Goal: Information Seeking & Learning: Learn about a topic

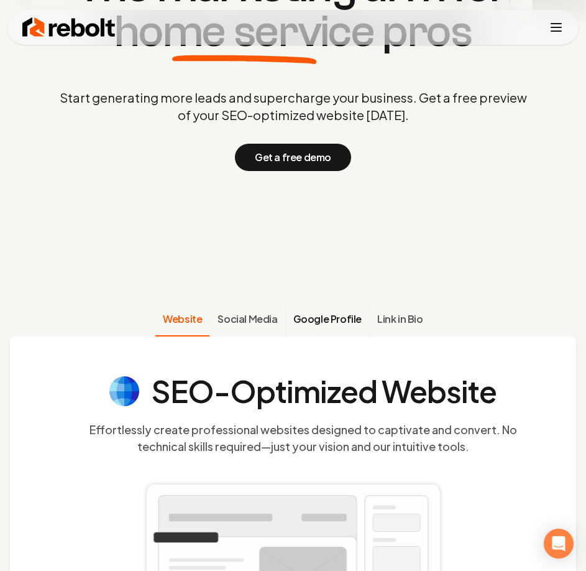
scroll to position [311, 0]
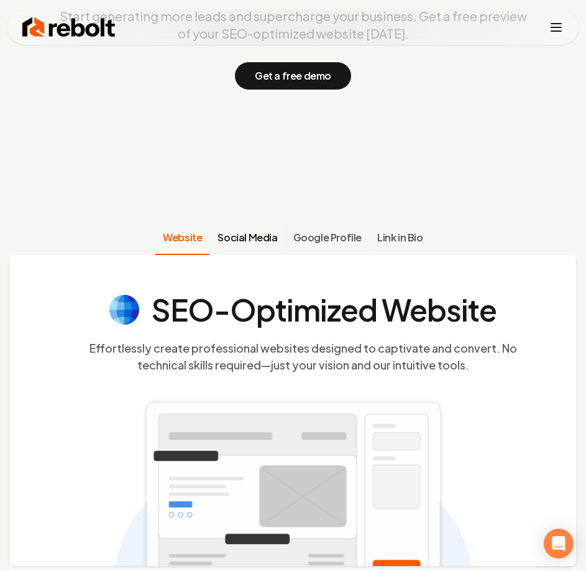
click at [226, 224] on button "Social Media" at bounding box center [246, 239] width 75 height 32
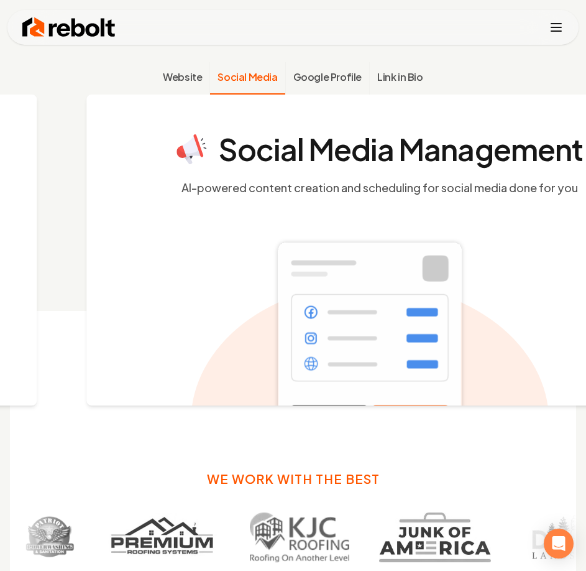
scroll to position [472, 0]
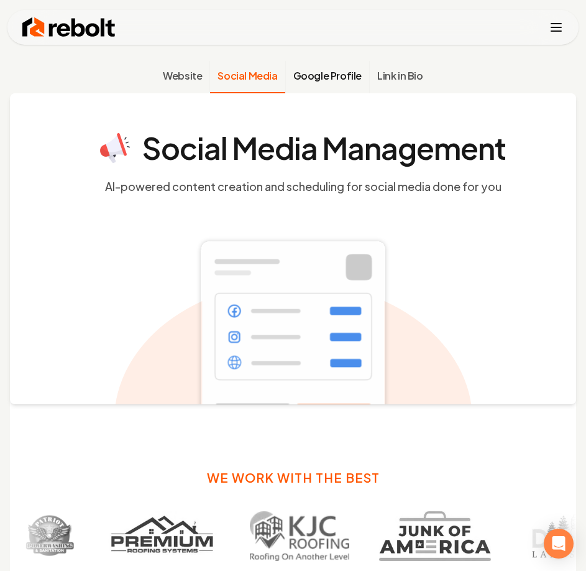
click at [322, 73] on span "Google Profile" at bounding box center [327, 75] width 68 height 15
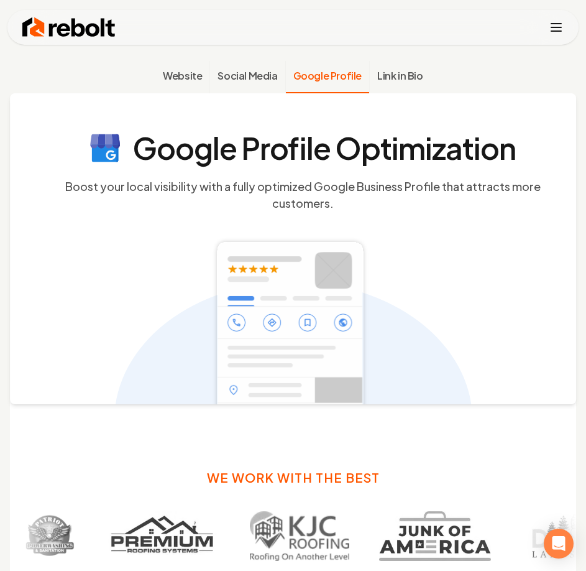
click at [362, 74] on button "Google Profile" at bounding box center [327, 77] width 84 height 32
click at [388, 74] on span "Link in Bio" at bounding box center [400, 75] width 46 height 15
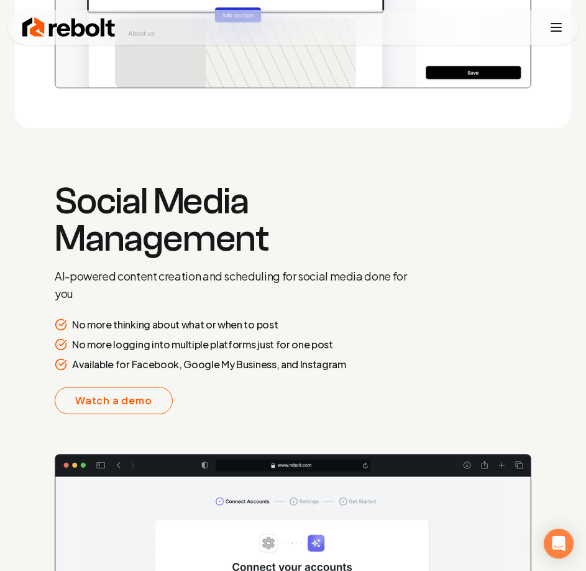
scroll to position [2337, 0]
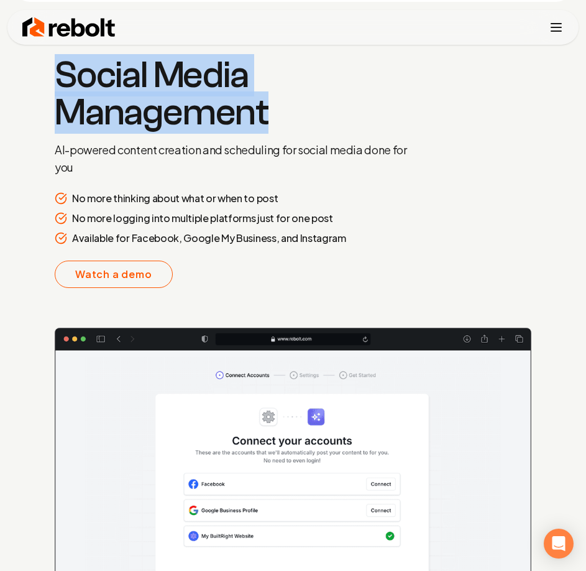
drag, startPoint x: 272, startPoint y: 121, endPoint x: 33, endPoint y: 83, distance: 241.6
click at [33, 83] on section "Social Media Management AI-powered content creation and scheduling for social m…" at bounding box center [293, 356] width 556 height 679
copy h3 "Social Media Management"
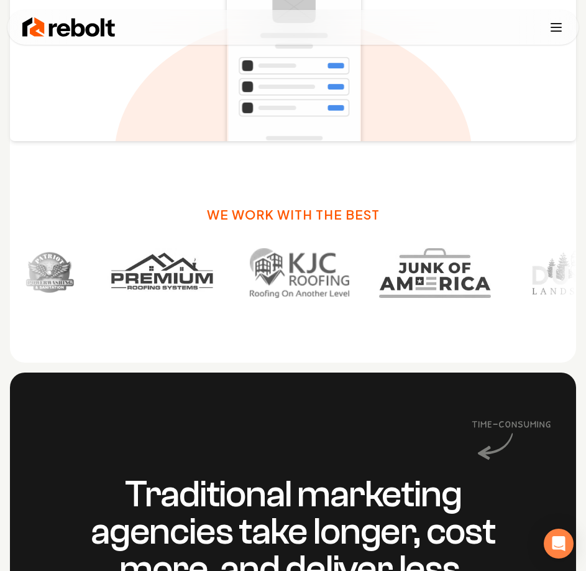
scroll to position [535, 0]
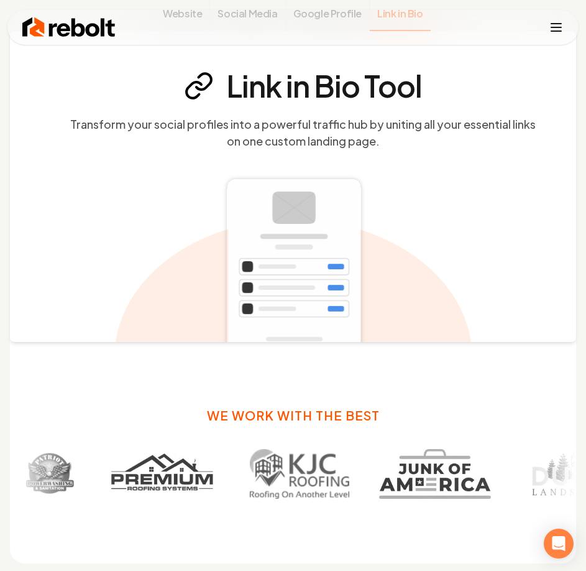
click at [554, 32] on icon "Toggle mobile menu" at bounding box center [556, 27] width 15 height 15
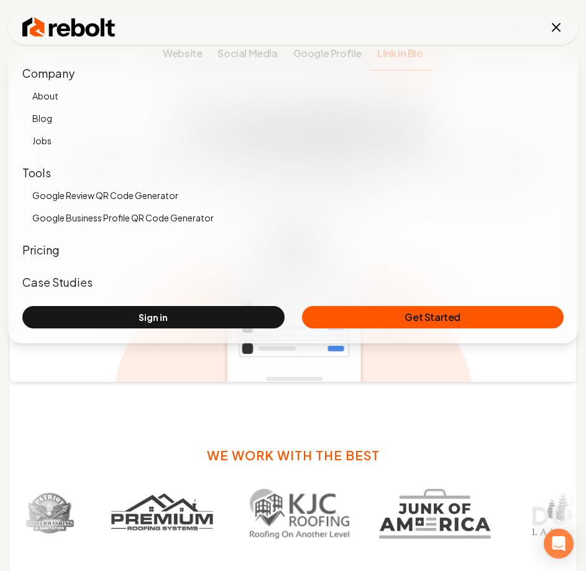
scroll to position [472, 0]
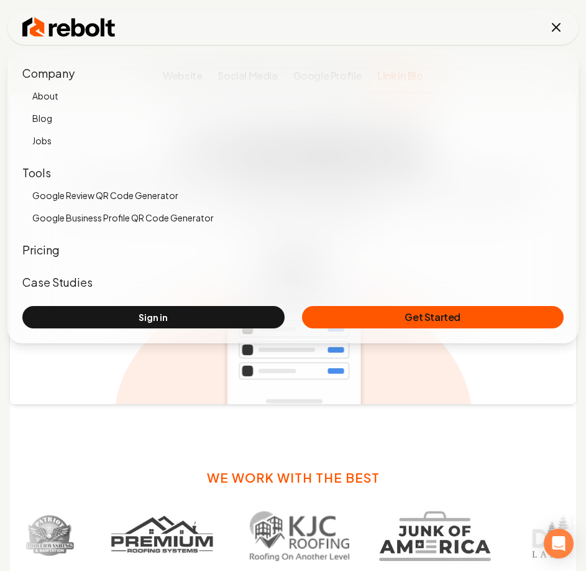
click at [42, 94] on link "About" at bounding box center [297, 95] width 531 height 17
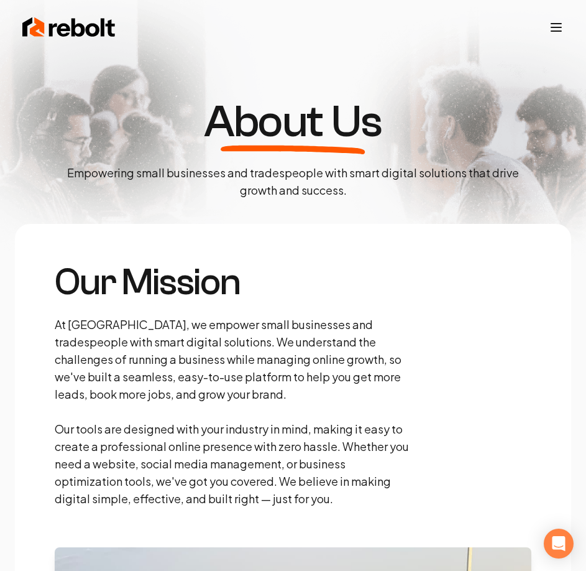
click at [33, 25] on img at bounding box center [68, 27] width 93 height 25
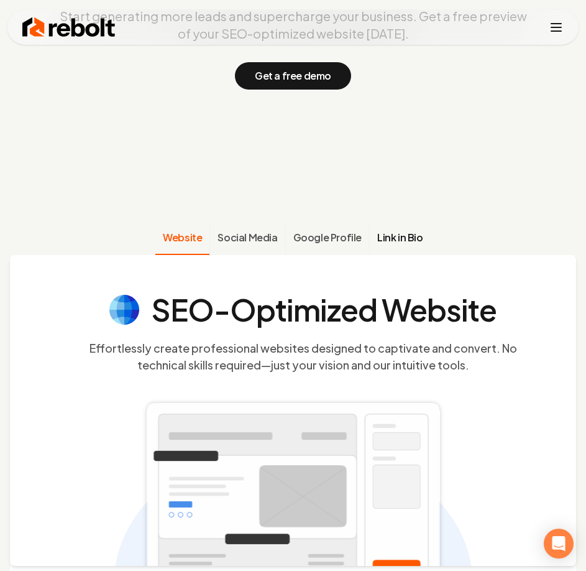
click at [385, 229] on button "Link in Bio" at bounding box center [400, 239] width 62 height 32
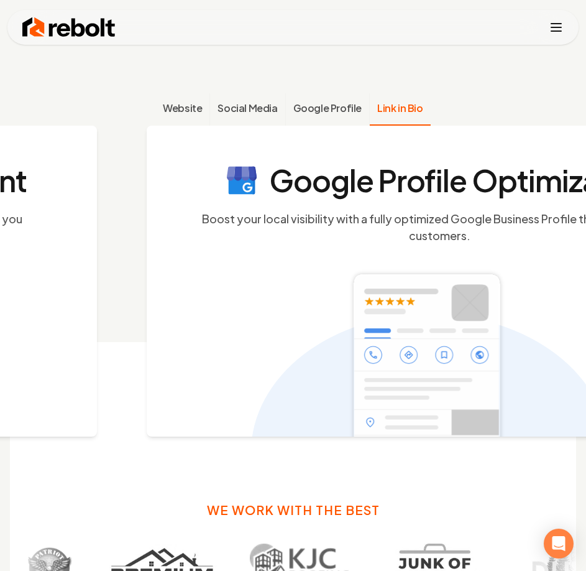
scroll to position [472, 0]
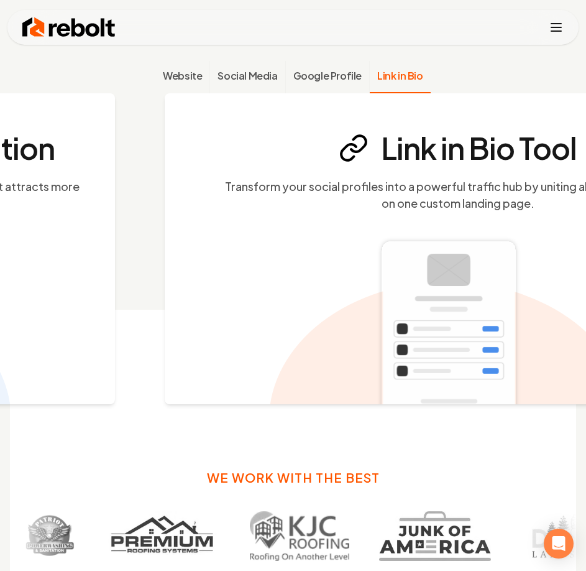
drag, startPoint x: 150, startPoint y: 135, endPoint x: 209, endPoint y: 208, distance: 94.1
click at [209, 208] on section "Link in Bio Tool Transform your social profiles into a powerful traffic hub by …" at bounding box center [458, 172] width 516 height 78
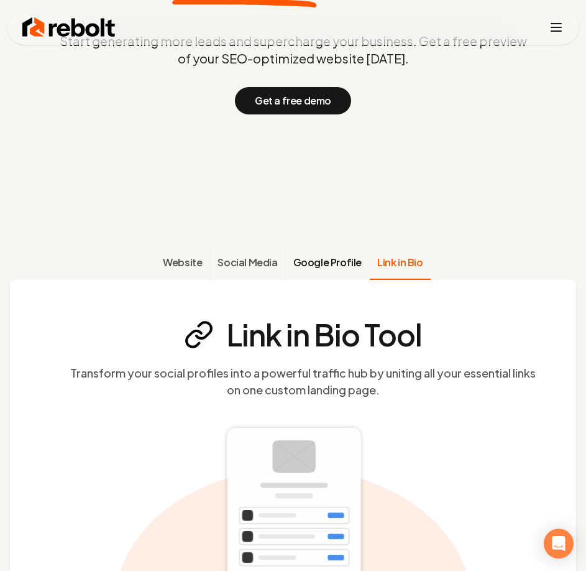
click at [329, 265] on span "Google Profile" at bounding box center [327, 262] width 68 height 15
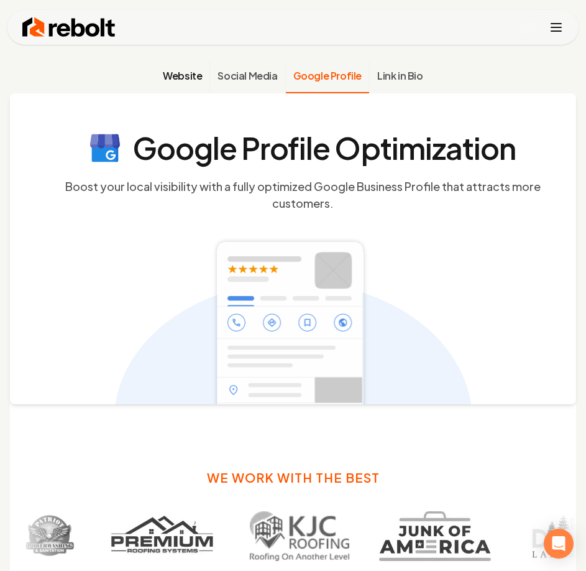
click at [184, 78] on span "Website" at bounding box center [182, 75] width 39 height 15
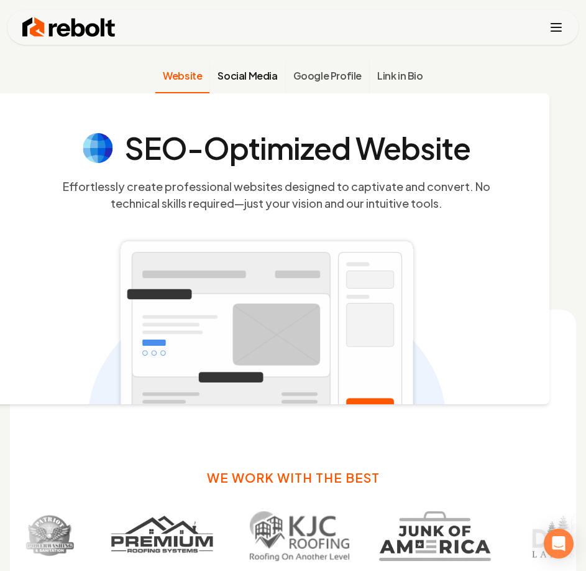
click at [229, 77] on span "Social Media" at bounding box center [248, 75] width 60 height 15
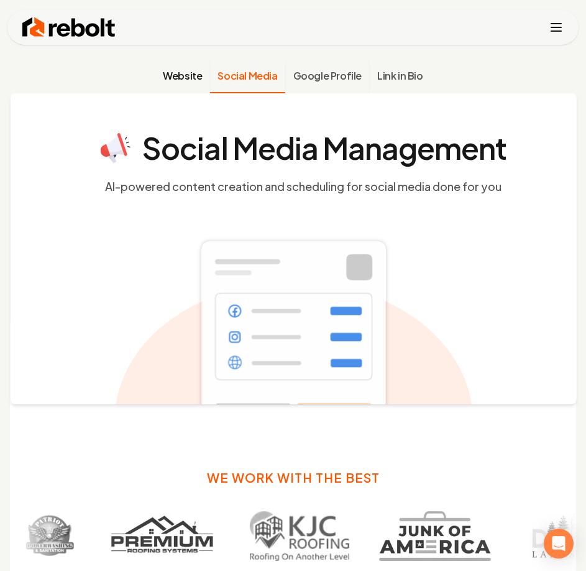
click at [179, 73] on span "Website" at bounding box center [182, 75] width 39 height 15
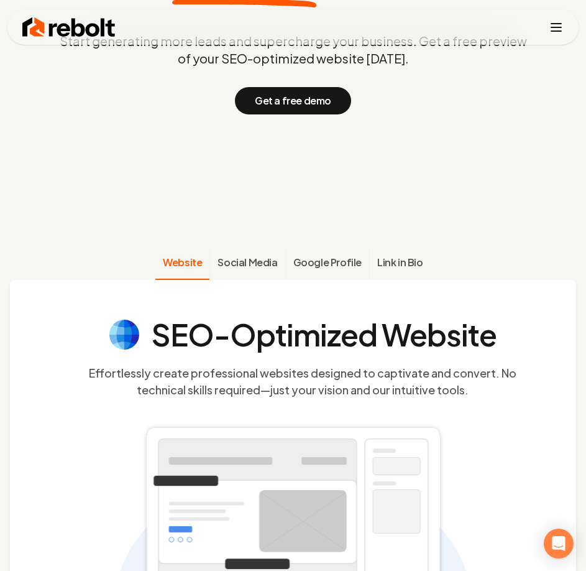
scroll to position [224, 0]
